Goal: Find specific page/section: Find specific page/section

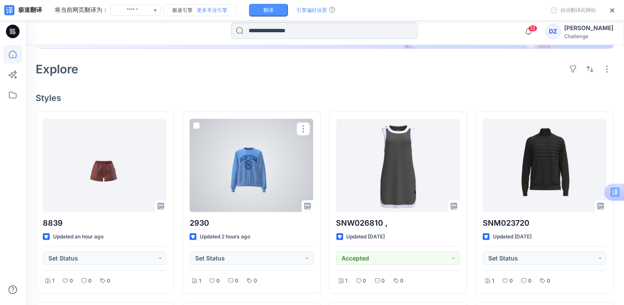
scroll to position [170, 0]
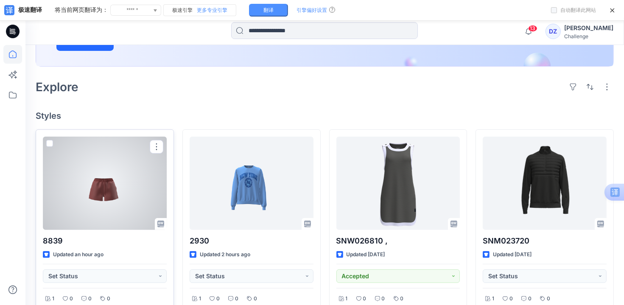
click at [126, 171] on div at bounding box center [105, 182] width 124 height 93
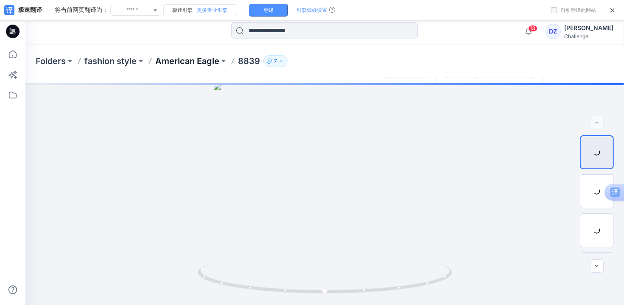
click at [173, 60] on p "American Eagle" at bounding box center [187, 61] width 64 height 12
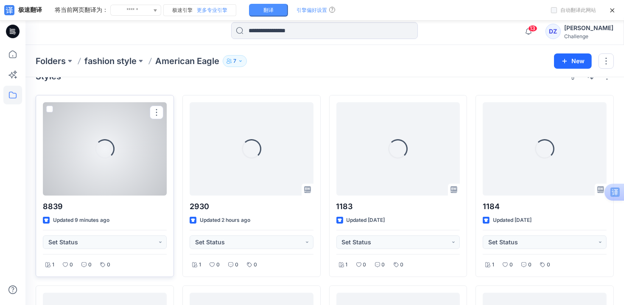
click at [124, 170] on div "Loading..." at bounding box center [105, 148] width 124 height 93
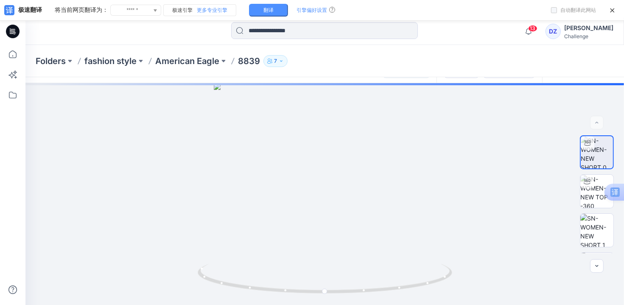
click at [249, 61] on p "8839" at bounding box center [249, 61] width 22 height 12
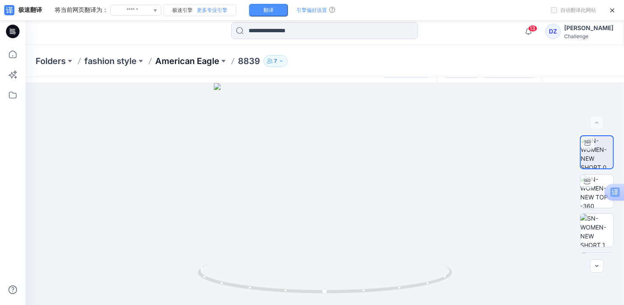
click at [197, 63] on p "American Eagle" at bounding box center [187, 61] width 64 height 12
